Goal: Task Accomplishment & Management: Use online tool/utility

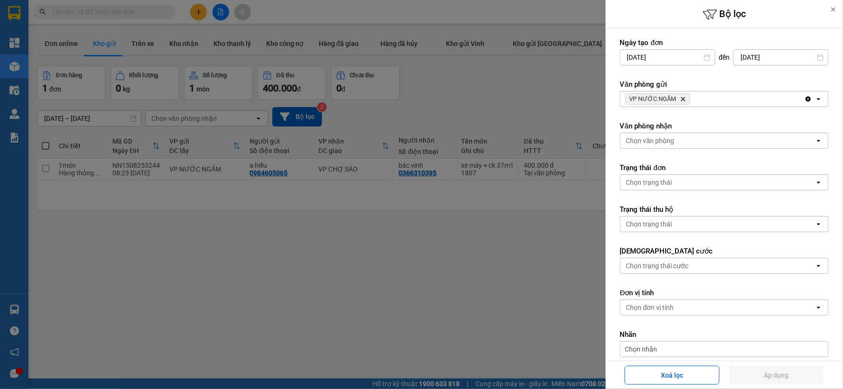
click at [682, 99] on icon "VP NƯỚC NGẦM, close by backspace" at bounding box center [683, 99] width 4 height 4
click at [682, 99] on div "VP NƯỚC NGẦM Delete" at bounding box center [712, 99] width 184 height 15
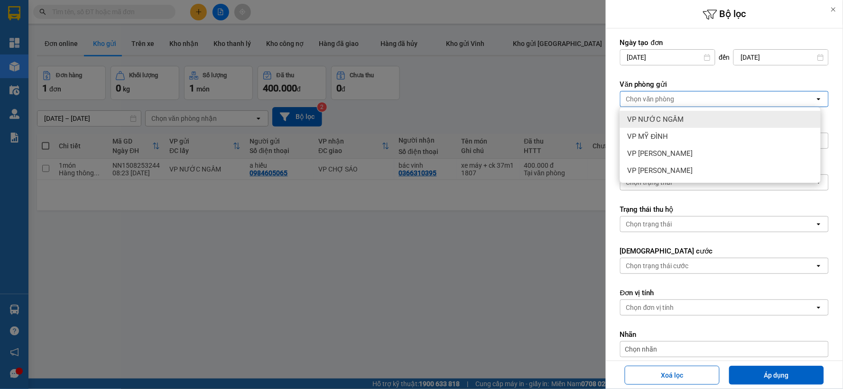
click at [666, 121] on span "VP NƯỚC NGẦM" at bounding box center [656, 119] width 56 height 9
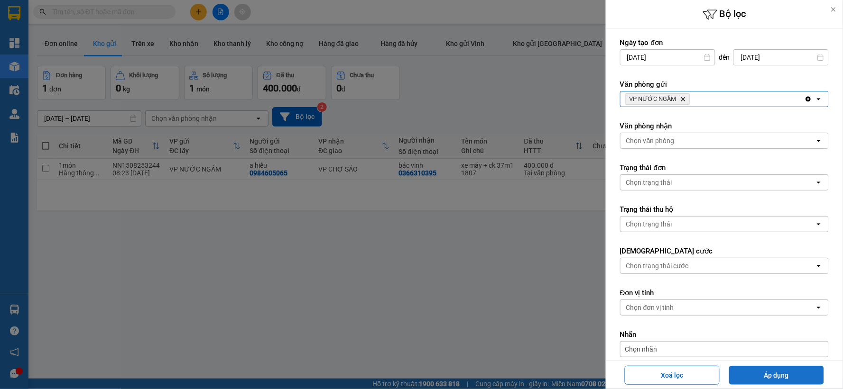
click at [766, 382] on button "Áp dụng" at bounding box center [776, 375] width 95 height 19
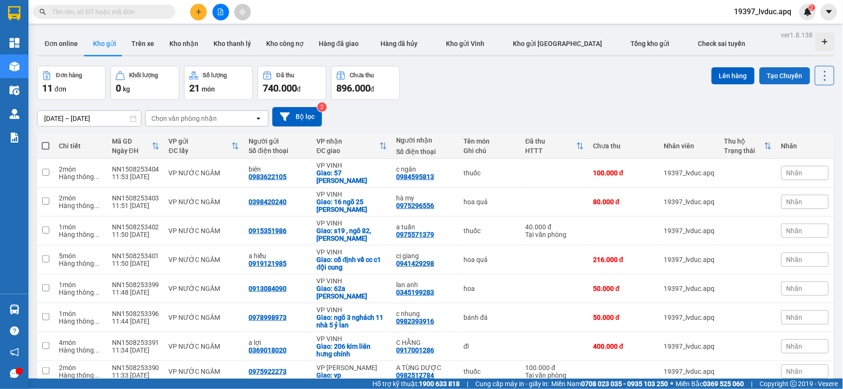
click at [767, 70] on button "Tạo Chuyến" at bounding box center [784, 75] width 51 height 17
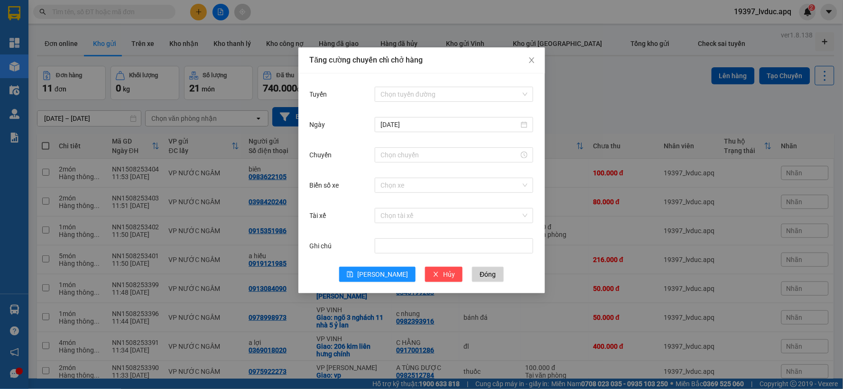
click at [433, 83] on div "Tuyến Chọn tuyến đường [DATE] Chuyến Biển số xe Chọn xe Tài xế Chọn tài xế Ghi …" at bounding box center [421, 184] width 247 height 220
click at [430, 96] on input "Tuyến" at bounding box center [450, 94] width 140 height 14
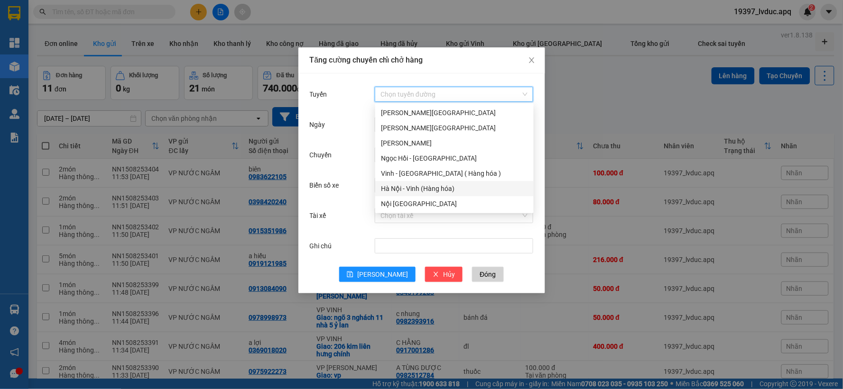
click at [413, 195] on div "Gia Lâm - Mỹ Đình Mỹ Đình - [GEOGRAPHIC_DATA] Mỹ Đình - Ngọc Hồi Ngọc Hồi - Mỹ …" at bounding box center [454, 158] width 158 height 106
click at [413, 190] on div "Hà Nội - Vinh (Hàng hóa)" at bounding box center [454, 189] width 147 height 10
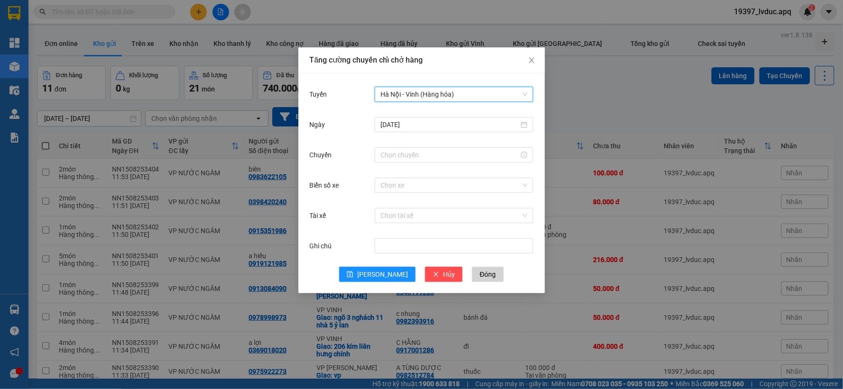
drag, startPoint x: 406, startPoint y: 164, endPoint x: 408, endPoint y: 159, distance: 5.1
click at [406, 163] on div at bounding box center [454, 155] width 158 height 19
click at [410, 158] on input "Chuyến" at bounding box center [449, 155] width 138 height 10
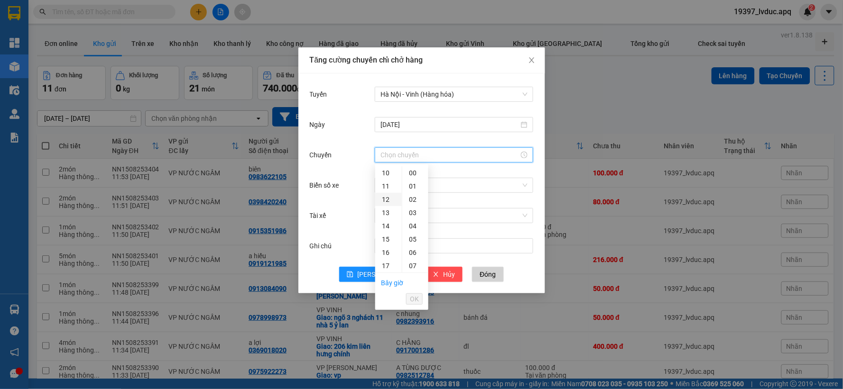
scroll to position [158, 0]
click at [387, 170] on div "12" at bounding box center [388, 174] width 27 height 13
click at [412, 201] on div "30" at bounding box center [415, 202] width 26 height 13
type input "12:30"
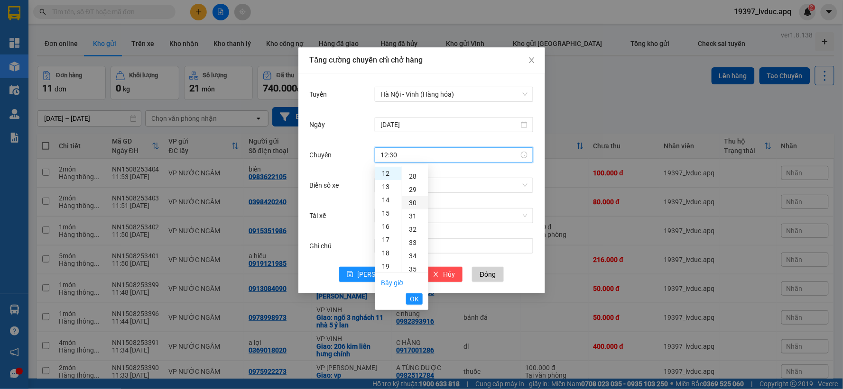
scroll to position [398, 0]
click at [413, 300] on span "OK" at bounding box center [414, 299] width 9 height 10
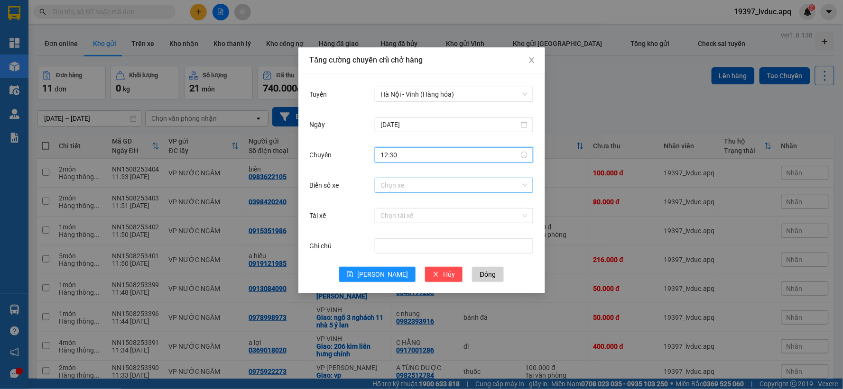
click at [401, 184] on input "Biển số xe" at bounding box center [450, 185] width 140 height 14
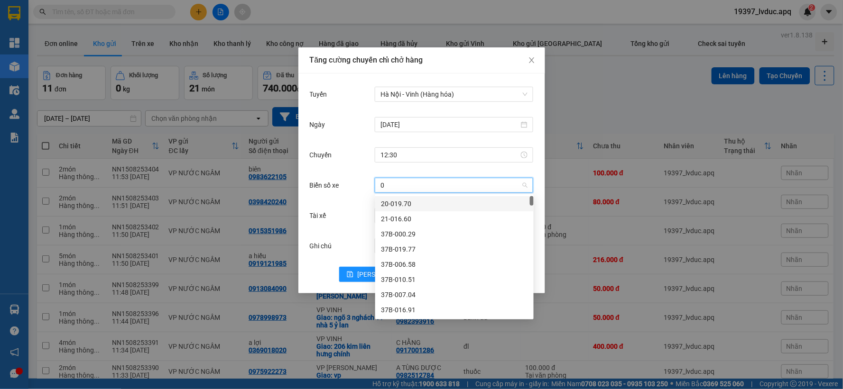
type input "09"
click at [399, 217] on div "37H-086.09" at bounding box center [454, 219] width 147 height 10
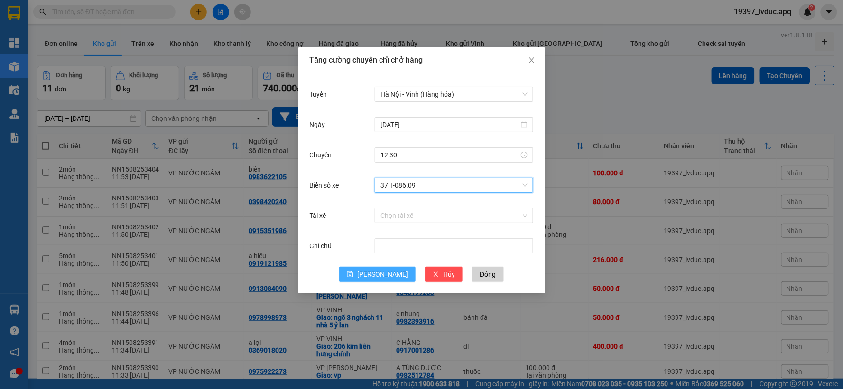
click at [375, 269] on button "[PERSON_NAME]" at bounding box center [377, 274] width 76 height 15
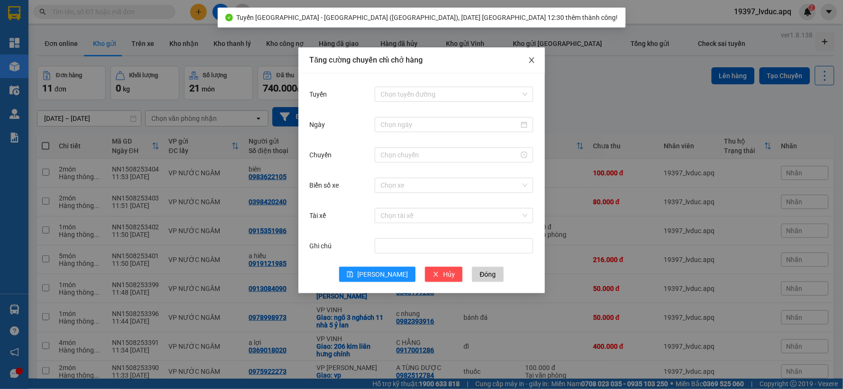
click at [532, 65] on span "Close" at bounding box center [531, 60] width 27 height 27
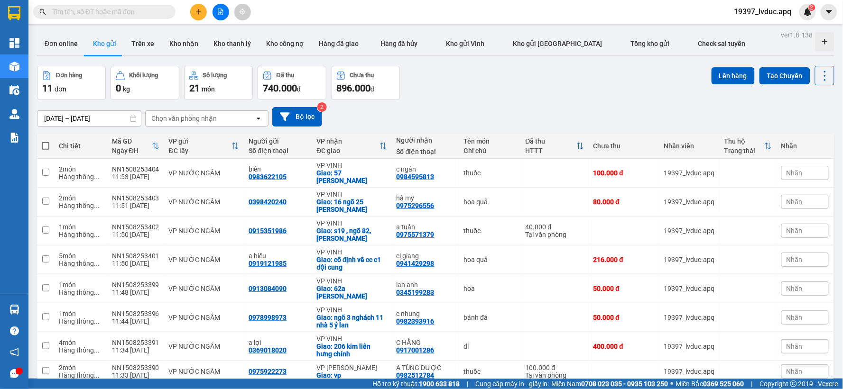
click at [44, 148] on span at bounding box center [46, 146] width 8 height 8
click at [46, 141] on input "checkbox" at bounding box center [46, 141] width 0 height 0
checkbox input "true"
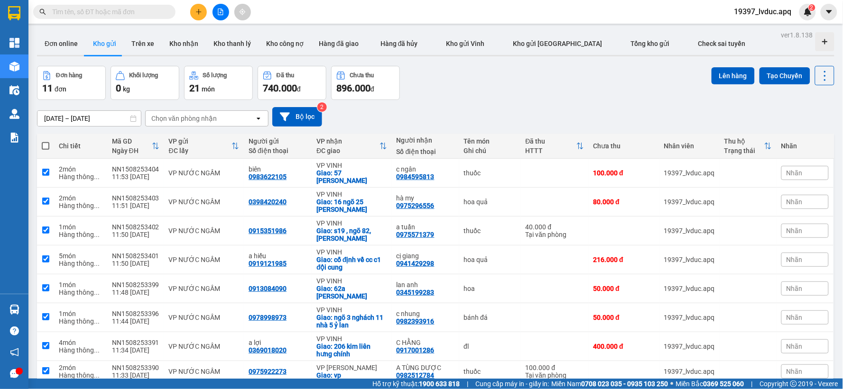
checkbox input "true"
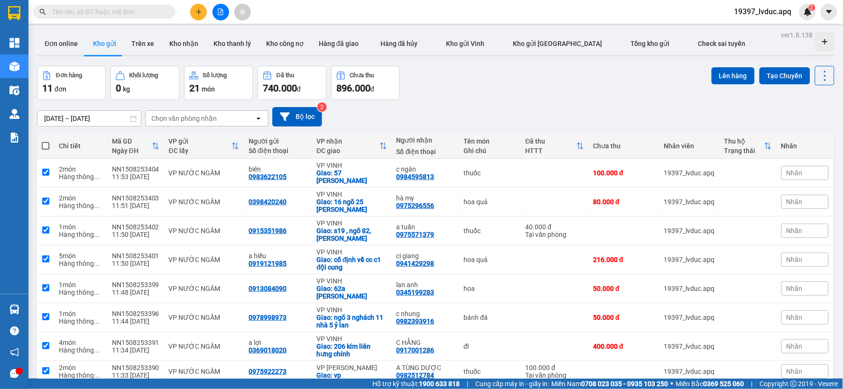
checkbox input "true"
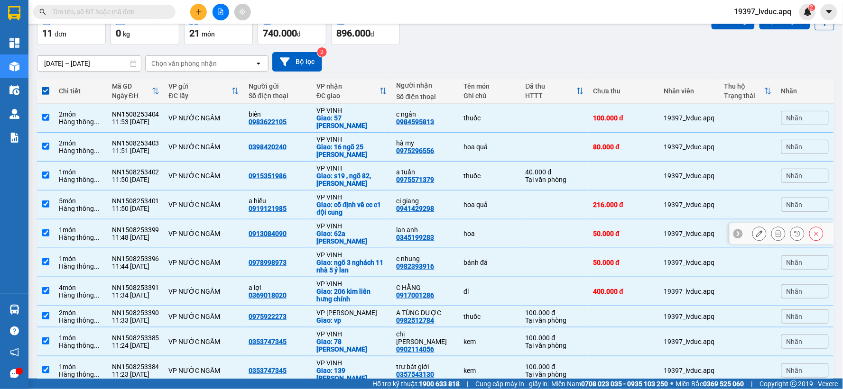
scroll to position [115, 0]
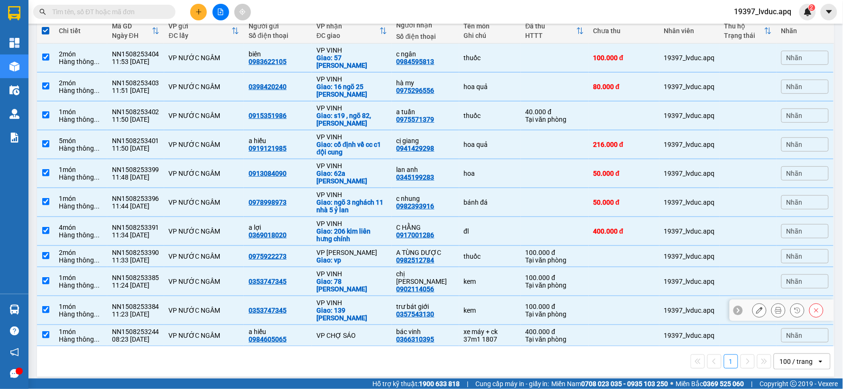
click at [115, 317] on td "NN1508253384 11:23 [DATE]" at bounding box center [135, 310] width 57 height 29
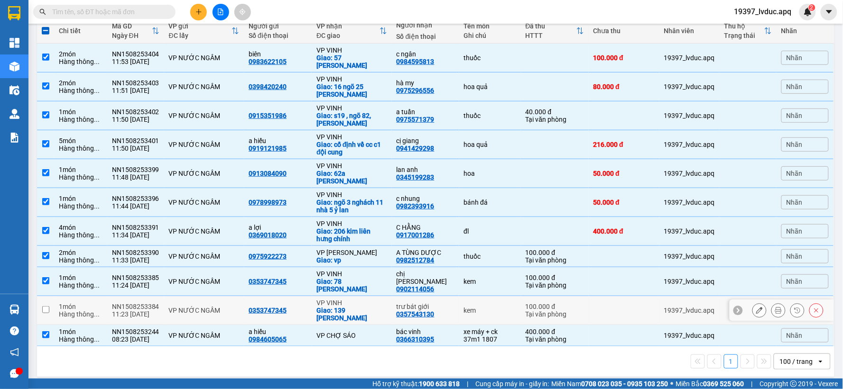
click at [116, 314] on div "11:23 [DATE]" at bounding box center [135, 315] width 47 height 8
checkbox input "true"
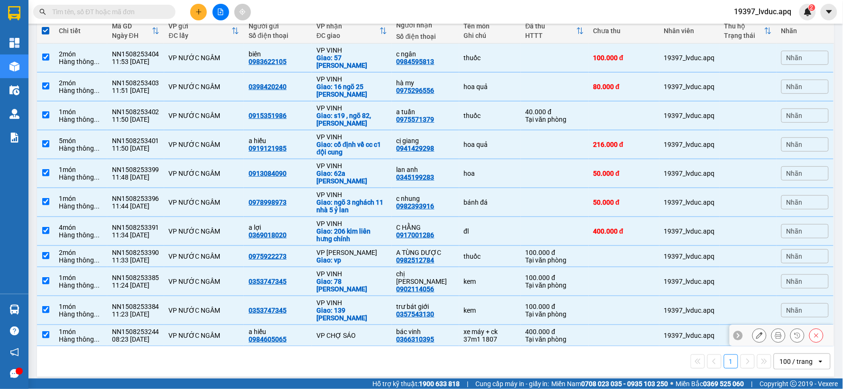
click at [105, 333] on td "1 món Hàng thông ..." at bounding box center [80, 335] width 53 height 21
checkbox input "false"
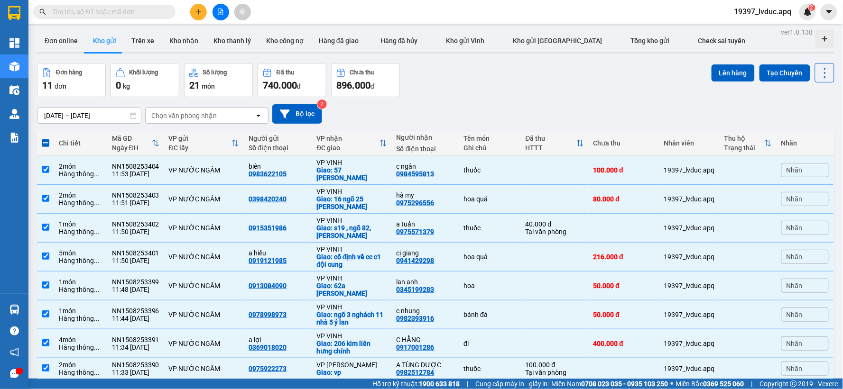
scroll to position [0, 0]
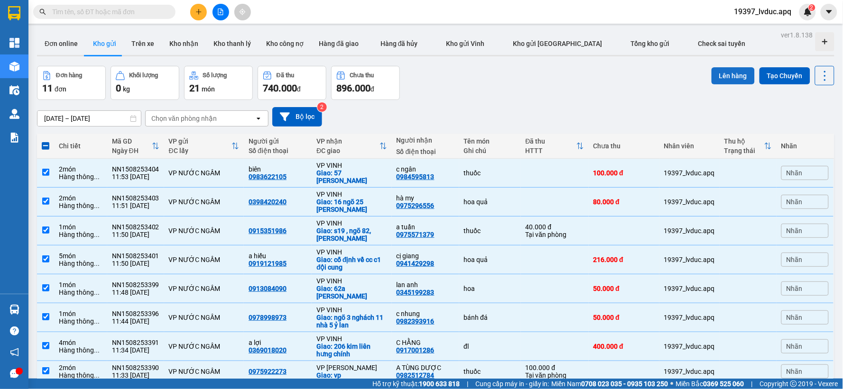
click at [717, 70] on button "Lên hàng" at bounding box center [732, 75] width 43 height 17
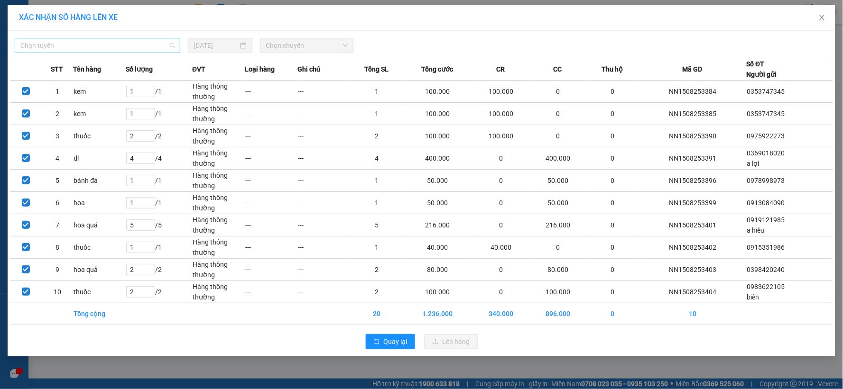
click at [140, 47] on span "Chọn tuyến" at bounding box center [97, 45] width 154 height 14
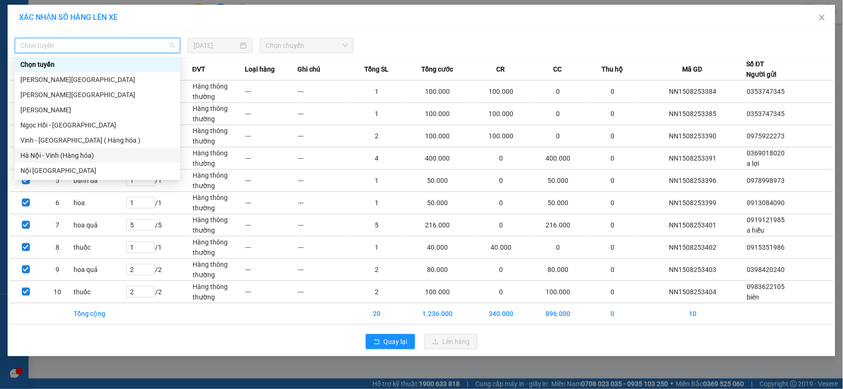
click at [96, 152] on div "Hà Nội - Vinh (Hàng hóa)" at bounding box center [97, 155] width 154 height 10
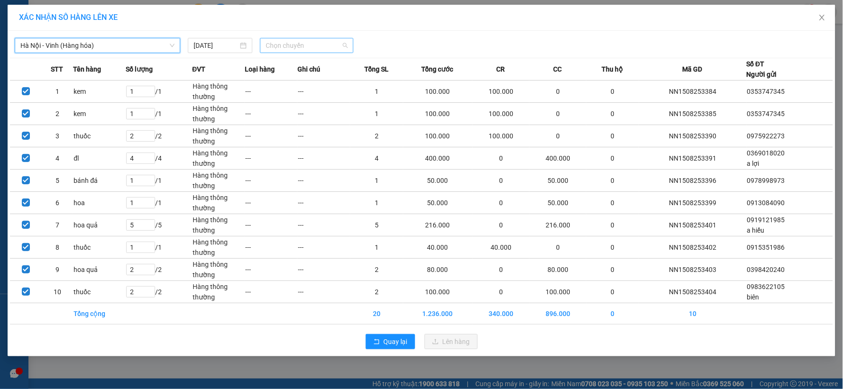
click at [324, 46] on span "Chọn chuyến" at bounding box center [307, 45] width 82 height 14
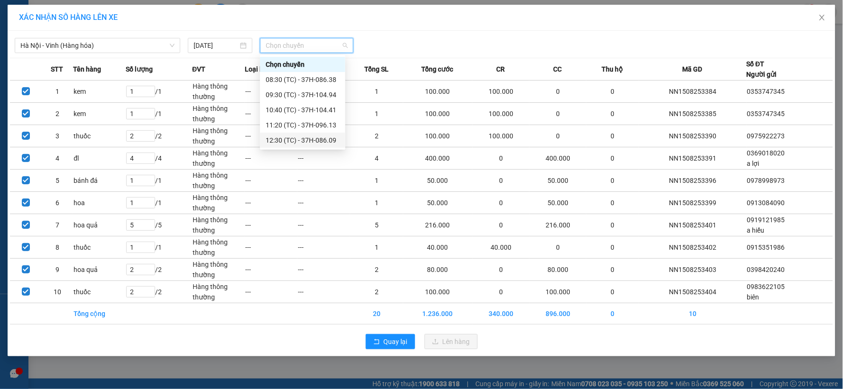
click at [318, 138] on div "12:30 (TC) - 37H-086.09" at bounding box center [303, 140] width 74 height 10
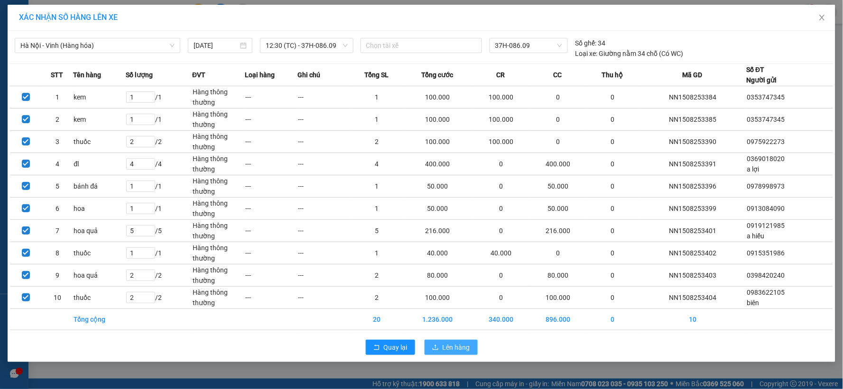
click at [445, 347] on span "Lên hàng" at bounding box center [457, 347] width 28 height 10
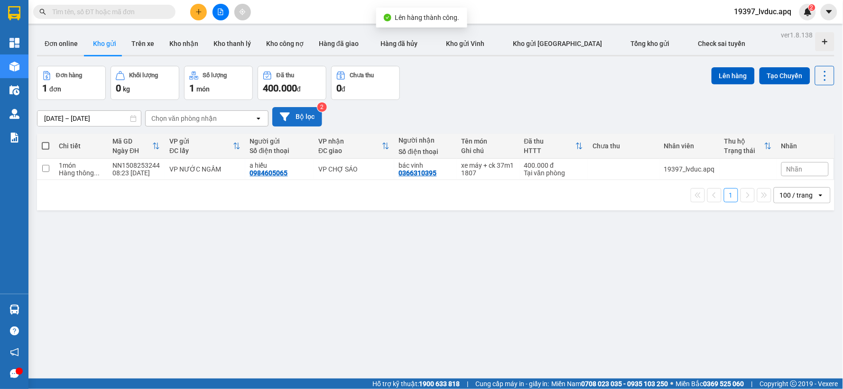
click at [289, 115] on icon at bounding box center [285, 117] width 10 height 10
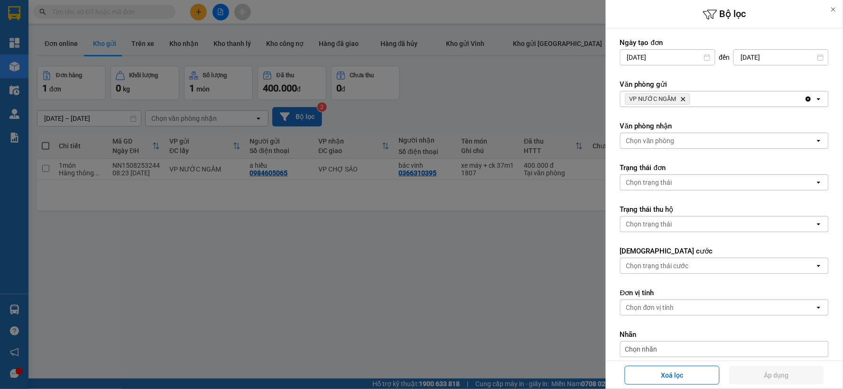
click at [681, 97] on icon "Delete" at bounding box center [683, 99] width 6 height 6
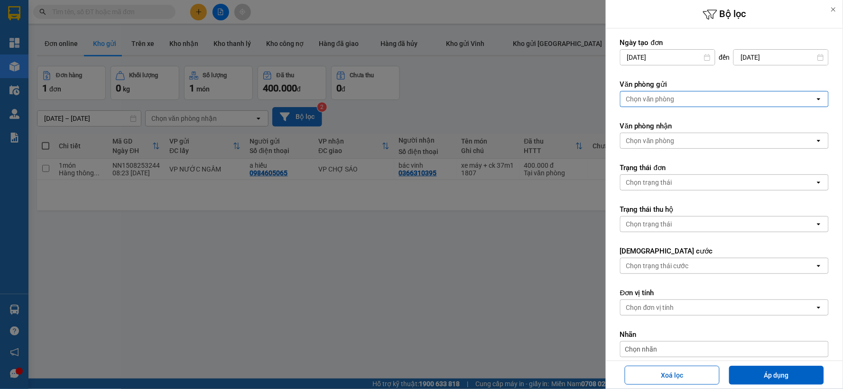
click at [681, 97] on div "Chọn văn phòng" at bounding box center [717, 99] width 194 height 15
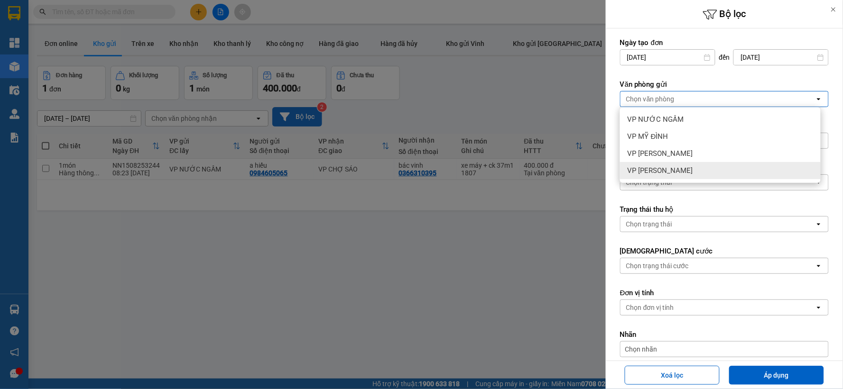
drag, startPoint x: 661, startPoint y: 168, endPoint x: 677, endPoint y: 196, distance: 32.3
click at [662, 168] on span "VP [PERSON_NAME]" at bounding box center [660, 170] width 65 height 9
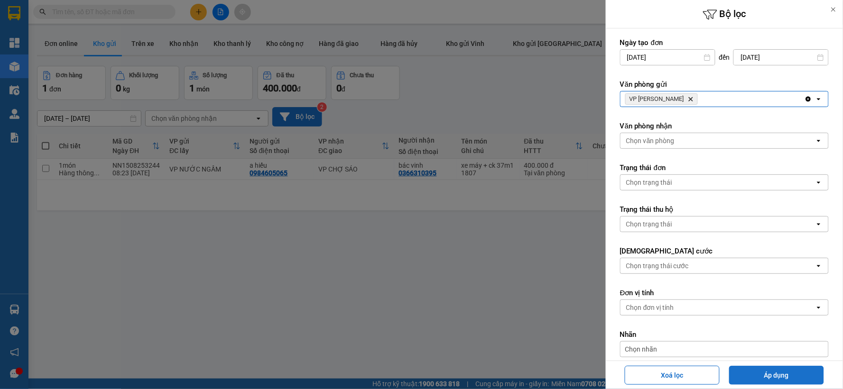
click at [764, 373] on button "Áp dụng" at bounding box center [776, 375] width 95 height 19
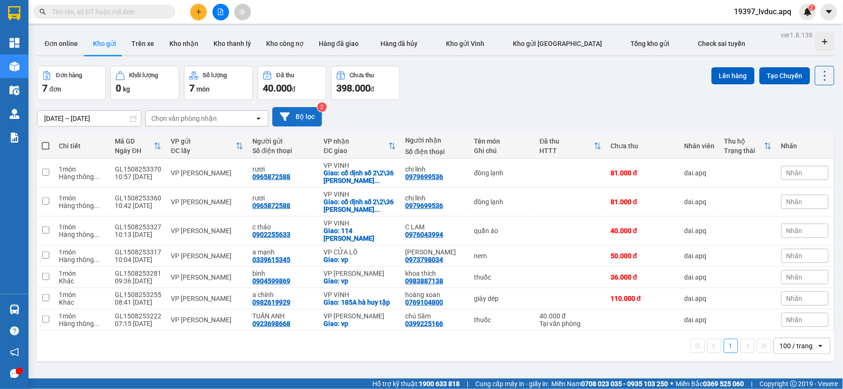
click at [45, 145] on span at bounding box center [46, 146] width 8 height 8
click at [46, 141] on input "checkbox" at bounding box center [46, 141] width 0 height 0
checkbox input "true"
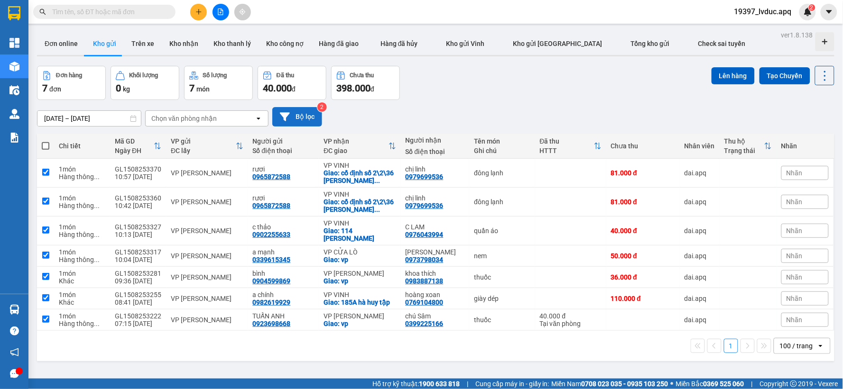
checkbox input "true"
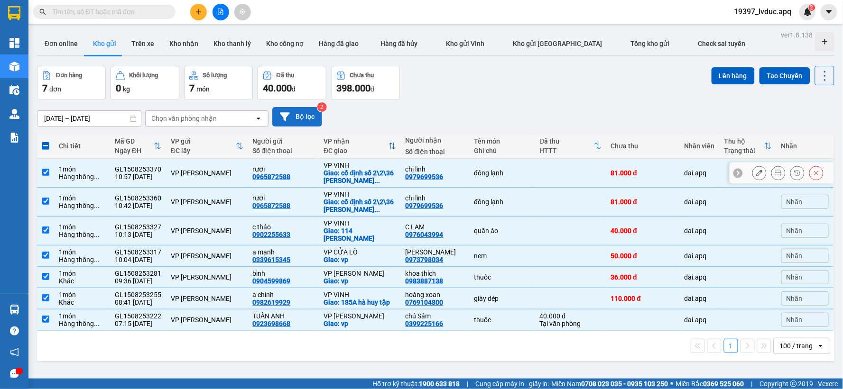
click at [49, 173] on input "checkbox" at bounding box center [45, 172] width 7 height 7
checkbox input "false"
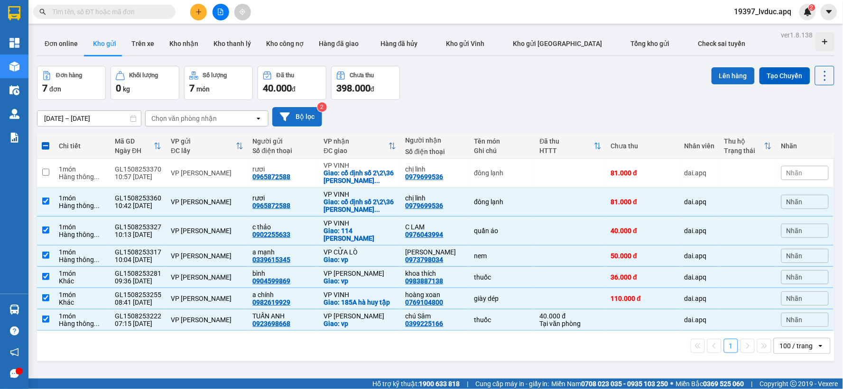
click at [722, 77] on button "Lên hàng" at bounding box center [732, 75] width 43 height 17
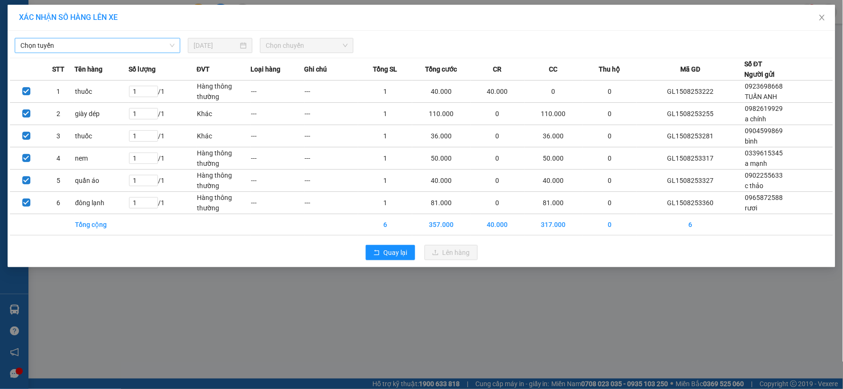
drag, startPoint x: 158, startPoint y: 50, endPoint x: 150, endPoint y: 49, distance: 7.6
click at [155, 49] on span "Chọn tuyến" at bounding box center [97, 45] width 154 height 14
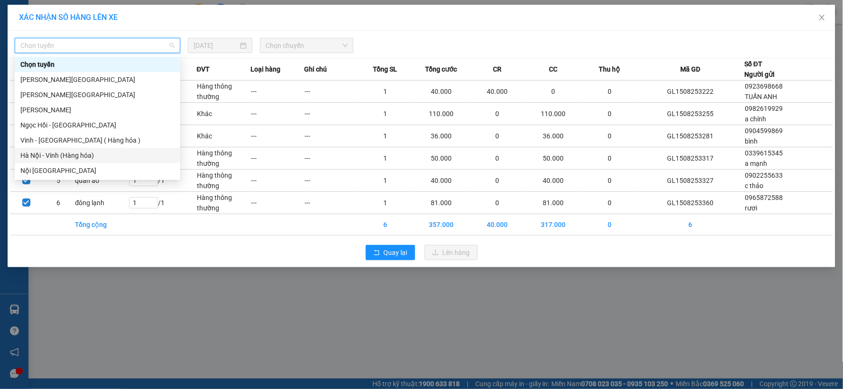
click at [81, 153] on div "Hà Nội - Vinh (Hàng hóa)" at bounding box center [97, 155] width 154 height 10
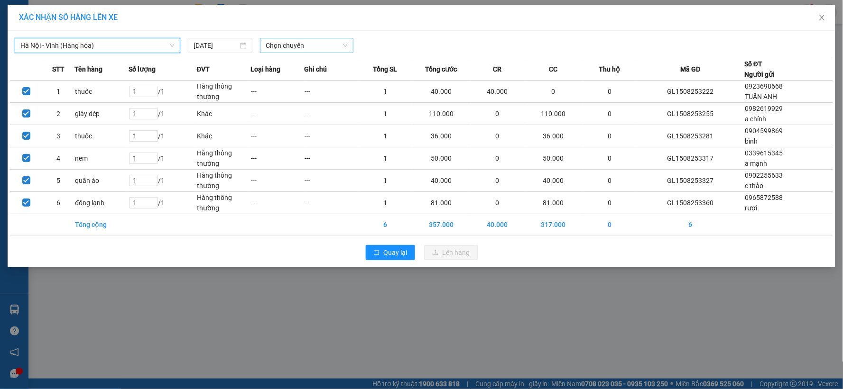
drag, startPoint x: 314, startPoint y: 40, endPoint x: 314, endPoint y: 46, distance: 5.2
click at [314, 40] on span "Chọn chuyến" at bounding box center [307, 45] width 82 height 14
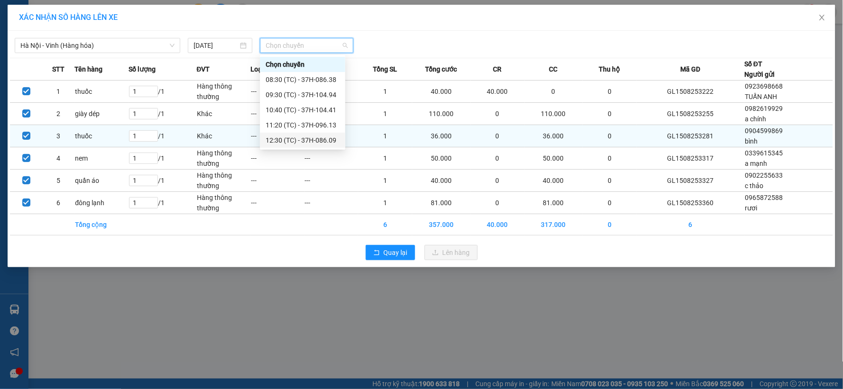
click at [316, 138] on div "12:30 (TC) - 37H-086.09" at bounding box center [303, 140] width 74 height 10
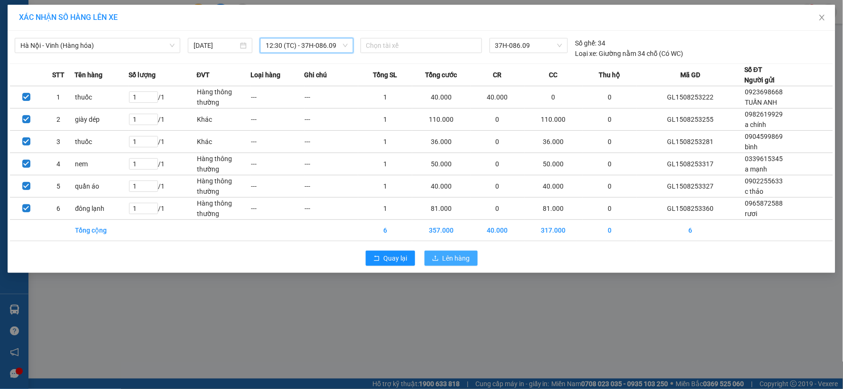
click at [452, 262] on span "Lên hàng" at bounding box center [457, 258] width 28 height 10
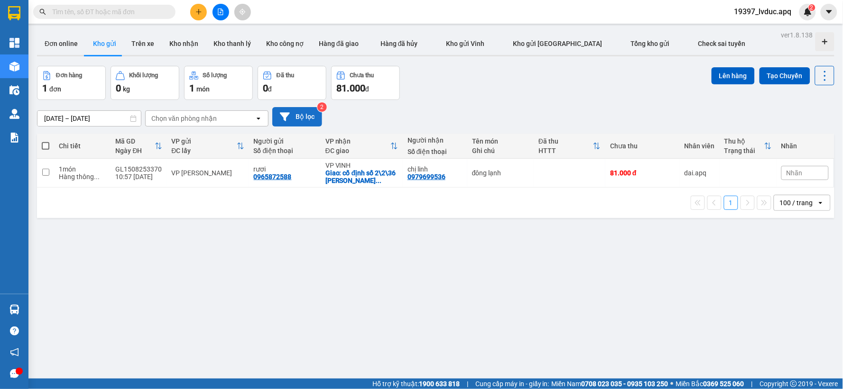
click at [292, 117] on button "Bộ lọc" at bounding box center [297, 116] width 50 height 19
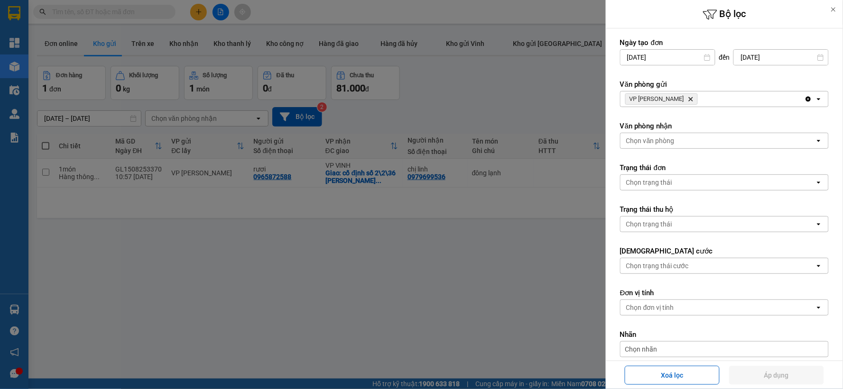
click at [689, 100] on icon "VP GIA LÂM, close by backspace" at bounding box center [691, 99] width 4 height 4
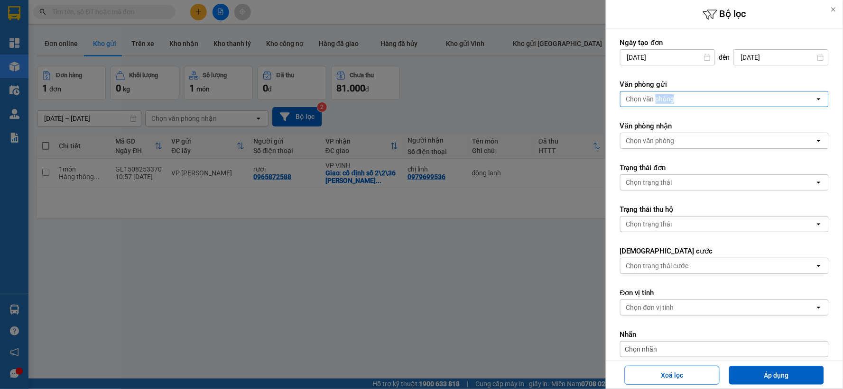
click at [670, 100] on div "Chọn văn phòng" at bounding box center [650, 98] width 48 height 9
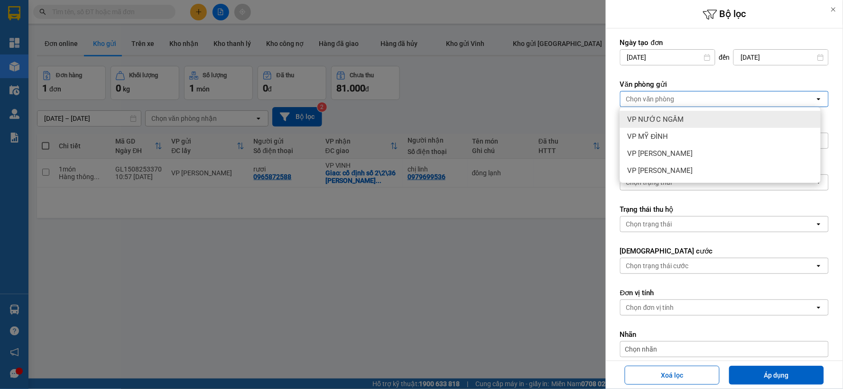
click at [667, 118] on span "VP NƯỚC NGẦM" at bounding box center [656, 119] width 56 height 9
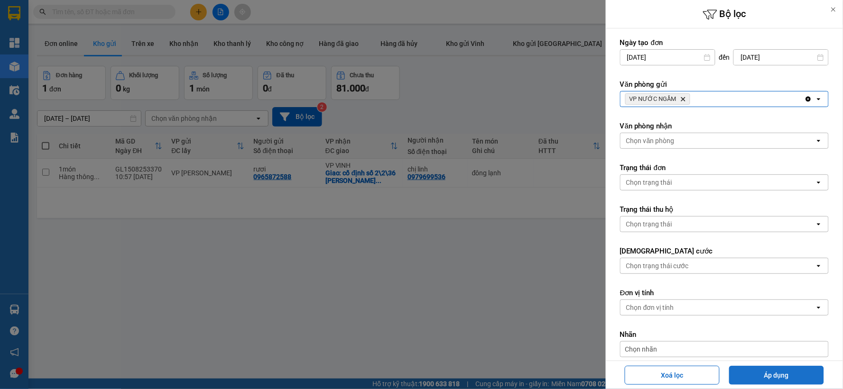
click at [750, 373] on button "Áp dụng" at bounding box center [776, 375] width 95 height 19
